Goal: Find specific page/section: Find specific page/section

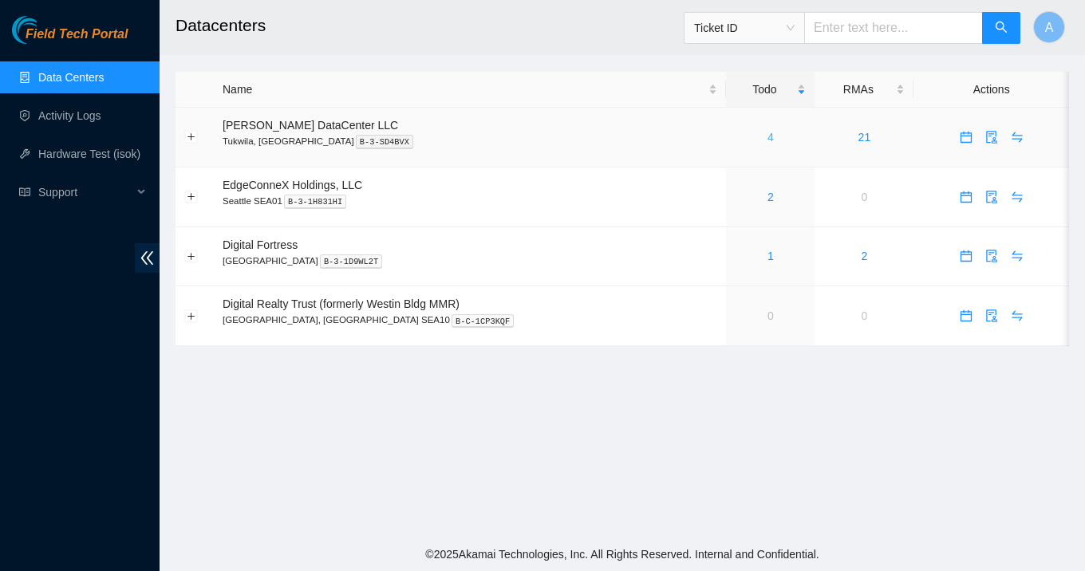
click at [767, 136] on link "4" at bounding box center [770, 137] width 6 height 13
